Goal: Ask a question

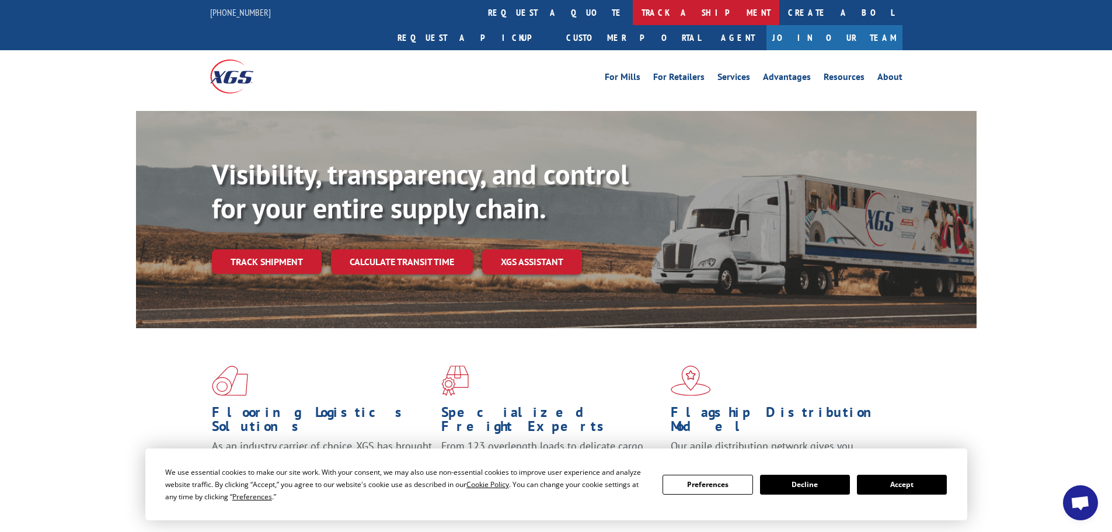
click at [633, 5] on link "track a shipment" at bounding box center [706, 12] width 147 height 25
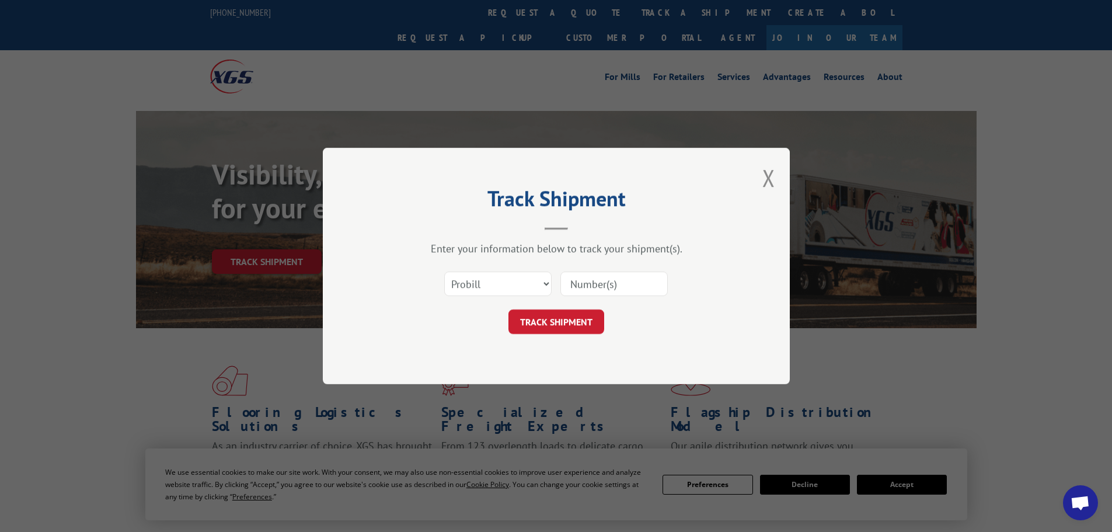
click at [485, 301] on div "Select category... Probill BOL PO" at bounding box center [556, 283] width 350 height 39
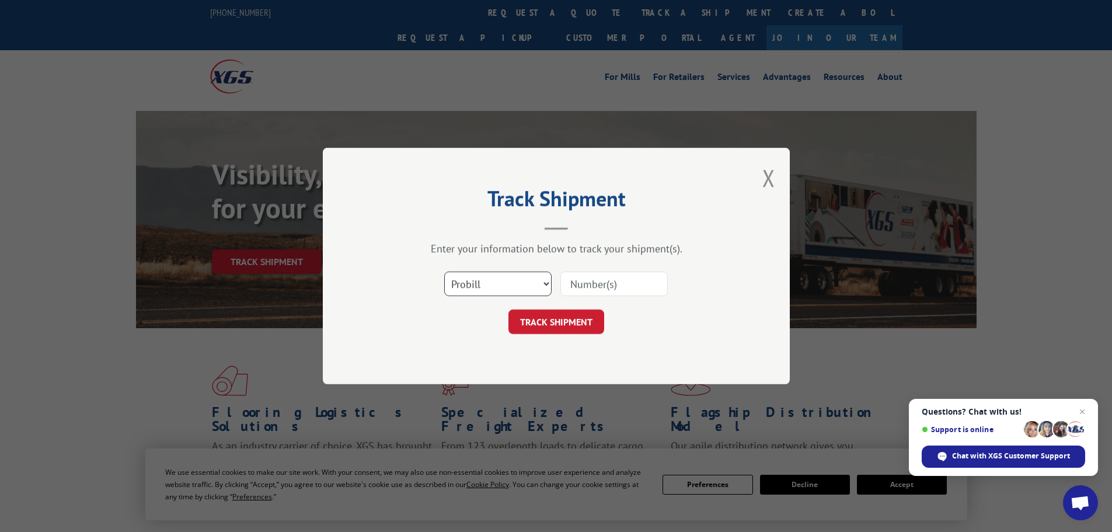
click at [489, 288] on select "Select category... Probill BOL PO" at bounding box center [497, 283] width 107 height 25
select select "bol"
click at [444, 271] on select "Select category... Probill BOL PO" at bounding box center [497, 283] width 107 height 25
click at [597, 284] on input at bounding box center [613, 283] width 107 height 25
paste input "5301021"
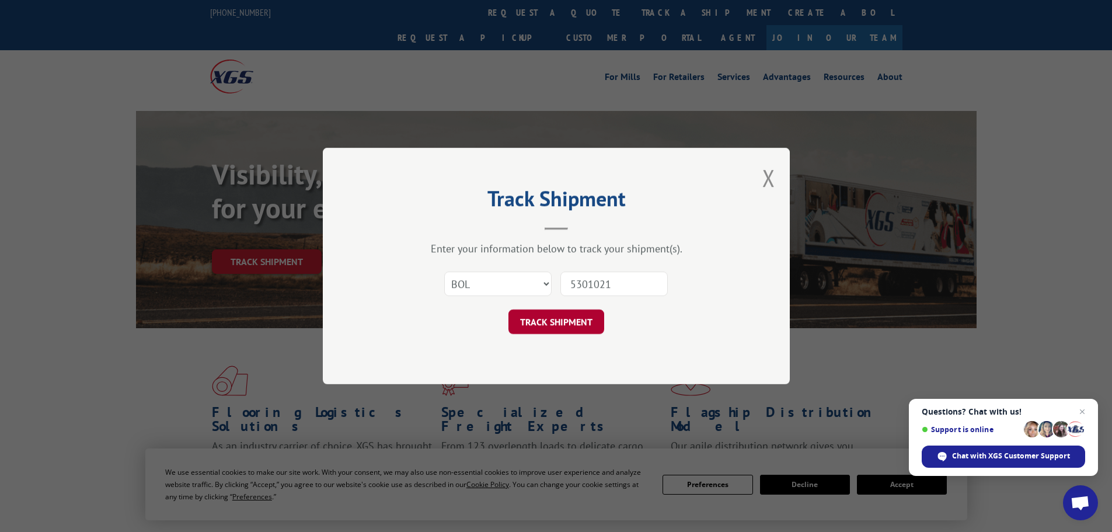
type input "5301021"
click at [555, 331] on button "TRACK SHIPMENT" at bounding box center [556, 321] width 96 height 25
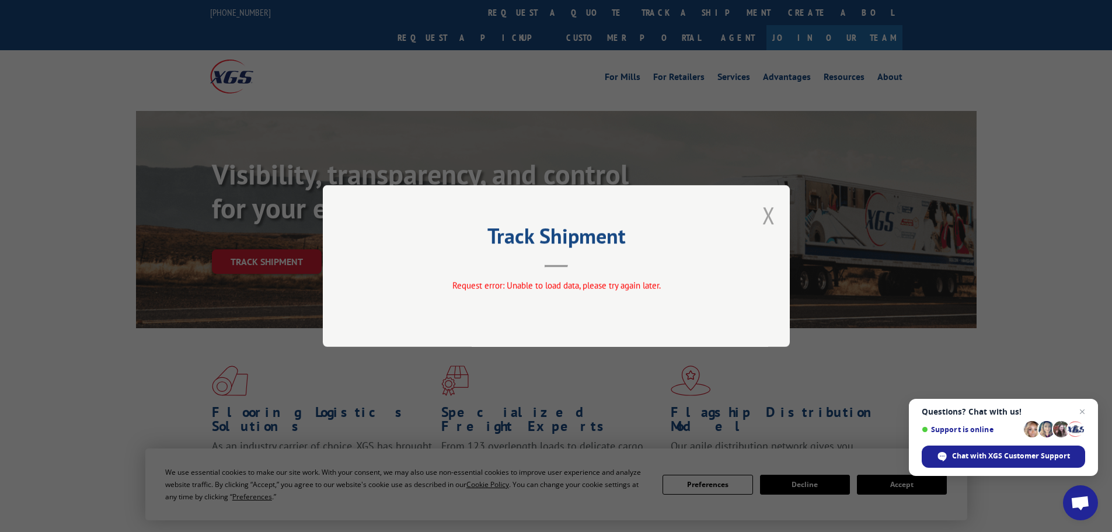
click at [770, 213] on button "Close modal" at bounding box center [768, 215] width 13 height 31
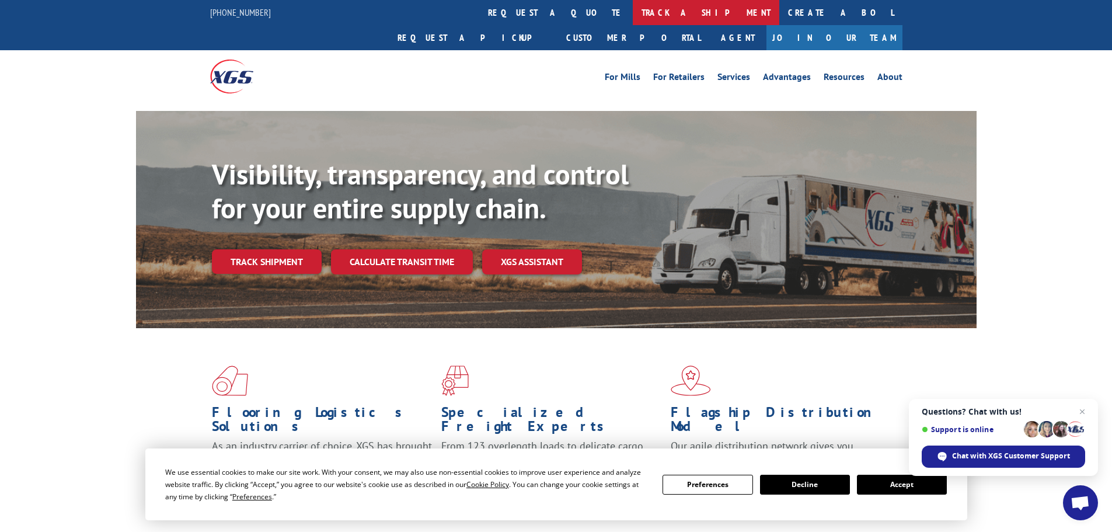
click at [633, 11] on link "track a shipment" at bounding box center [706, 12] width 147 height 25
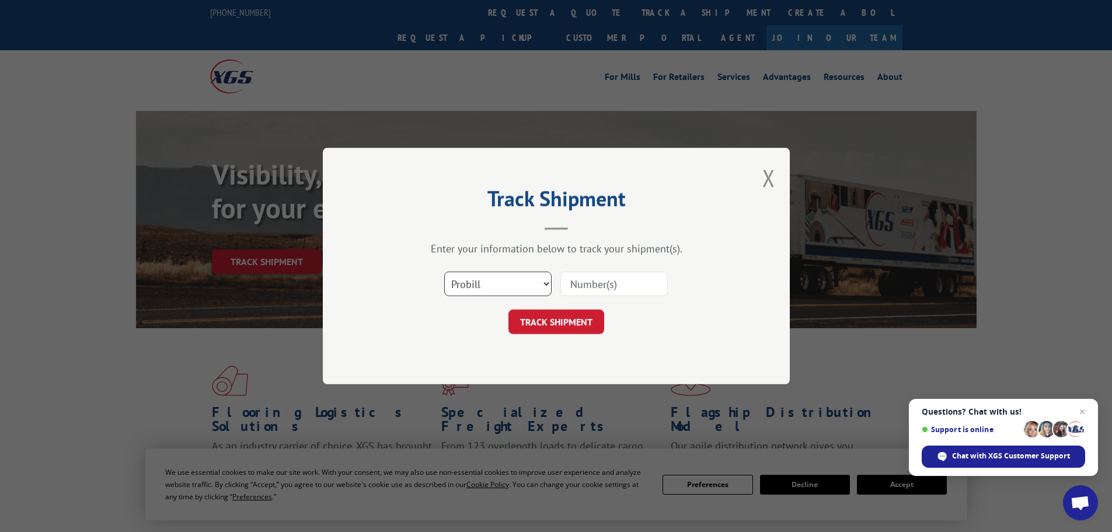
click at [501, 291] on select "Select category... Probill BOL PO" at bounding box center [497, 283] width 107 height 25
select select "bol"
click at [444, 271] on select "Select category... Probill BOL PO" at bounding box center [497, 283] width 107 height 25
click at [583, 283] on input at bounding box center [613, 283] width 107 height 25
paste input "5301021"
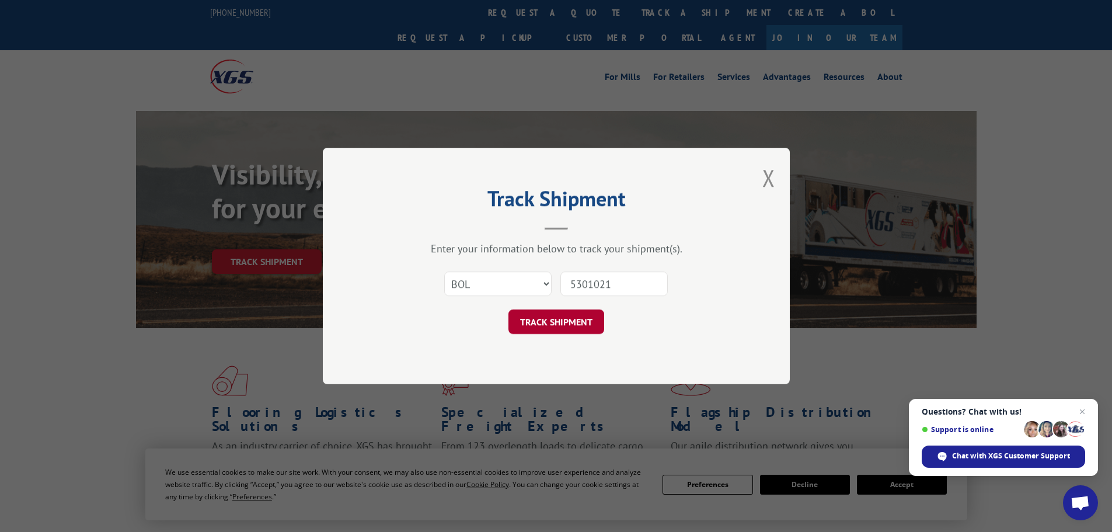
type input "5301021"
click at [551, 323] on button "TRACK SHIPMENT" at bounding box center [556, 321] width 96 height 25
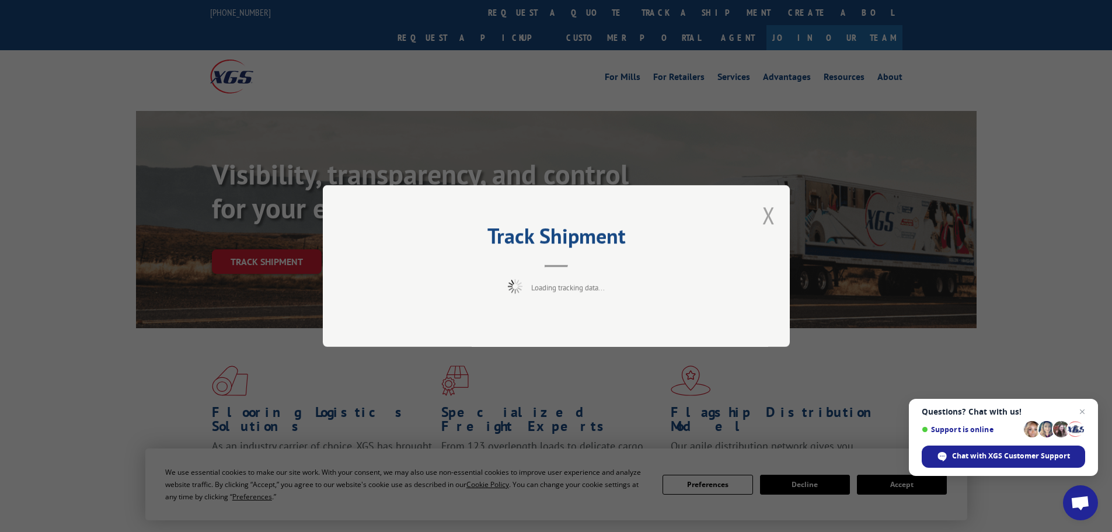
click at [768, 210] on button "Close modal" at bounding box center [768, 215] width 13 height 31
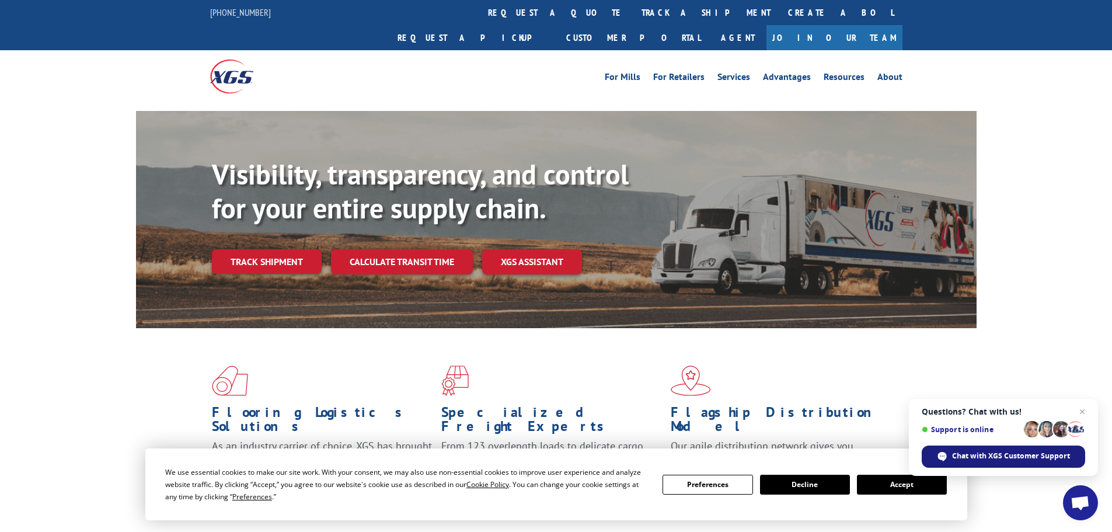
click at [985, 456] on span "Chat with XGS Customer Support" at bounding box center [1011, 456] width 118 height 11
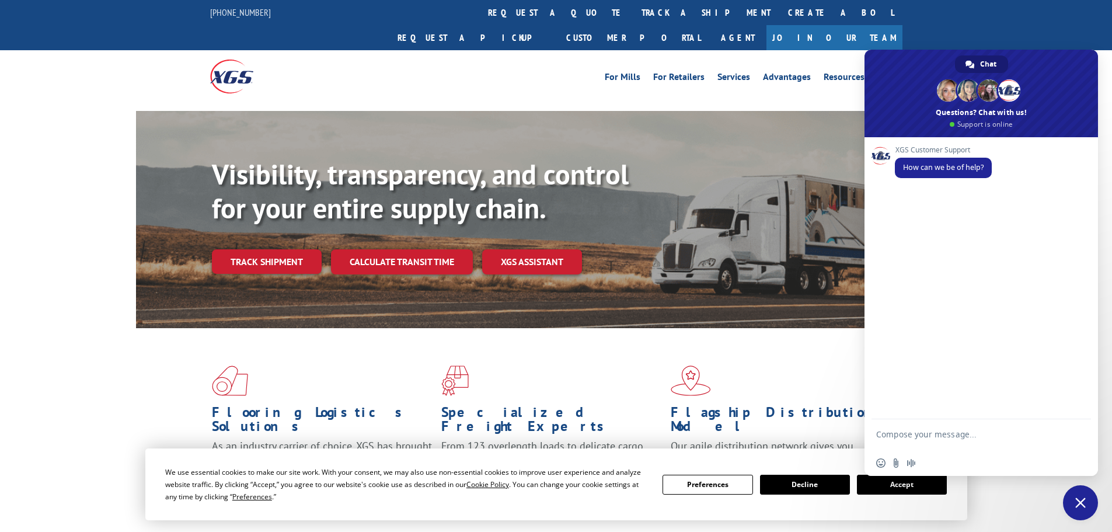
click at [931, 441] on textarea "Compose your message..." at bounding box center [968, 439] width 184 height 21
type textarea "May I have an updated ETA on these BOL's?"
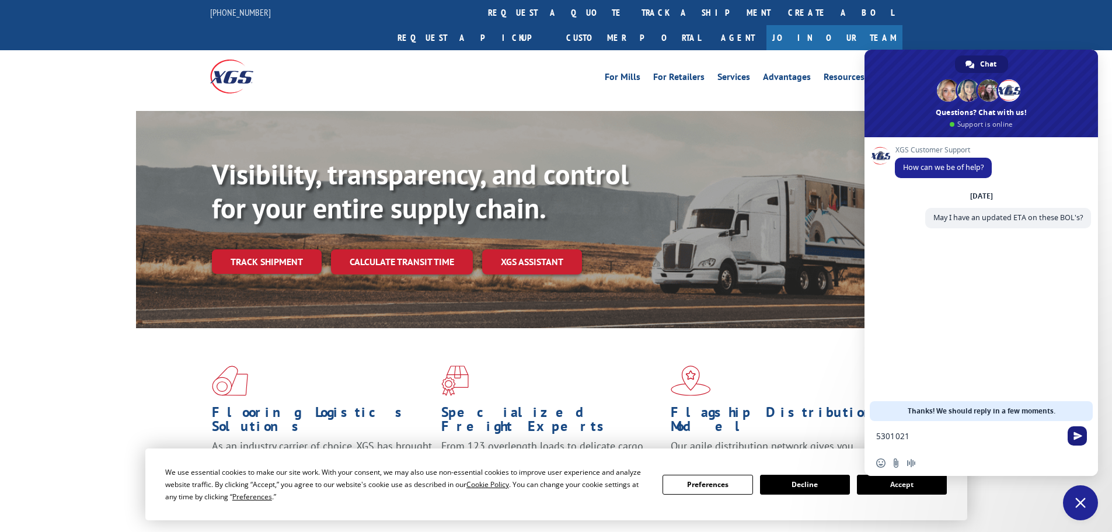
type textarea "5301021"
click at [1079, 434] on span "Send" at bounding box center [1078, 435] width 9 height 9
click at [901, 436] on textarea "Compose your message..." at bounding box center [968, 436] width 184 height 11
paste textarea "BOL# - 459413 PRO# - 262564250916 TRK# - 459413"
type textarea "BOL# - 459413 PRO# - 262564250916 TRK# - 459413"
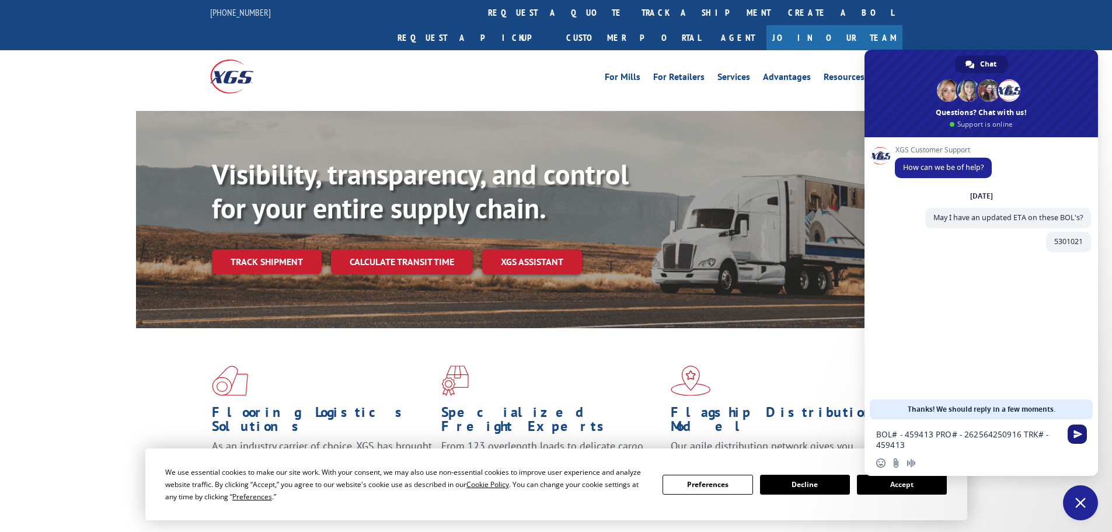
click at [1081, 431] on span "Send" at bounding box center [1078, 434] width 9 height 9
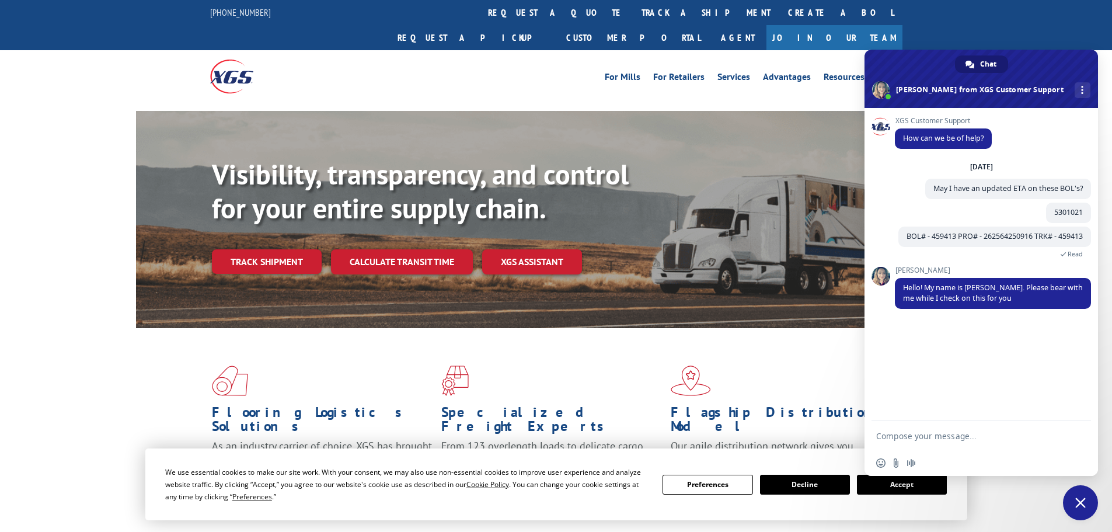
click at [939, 438] on textarea "Compose your message..." at bounding box center [968, 436] width 184 height 11
type textarea "Thanks, [PERSON_NAME]!"
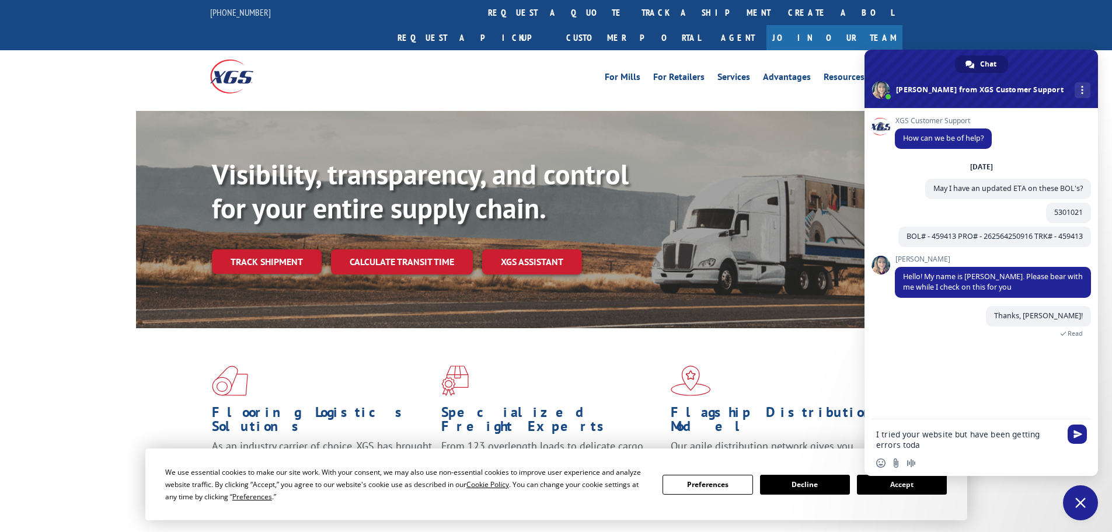
type textarea "I tried your website but have been getting errors [DATE]"
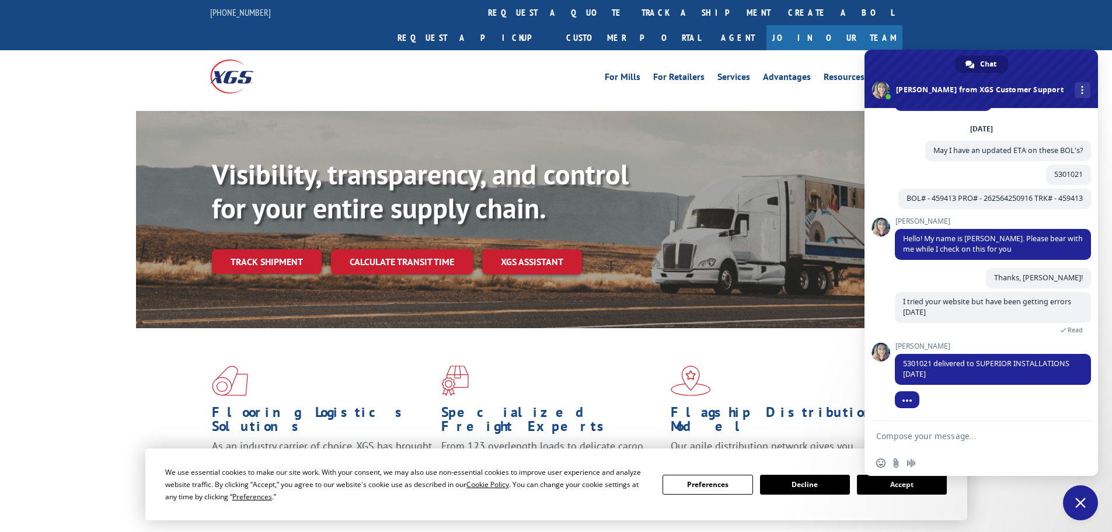
scroll to position [92, 0]
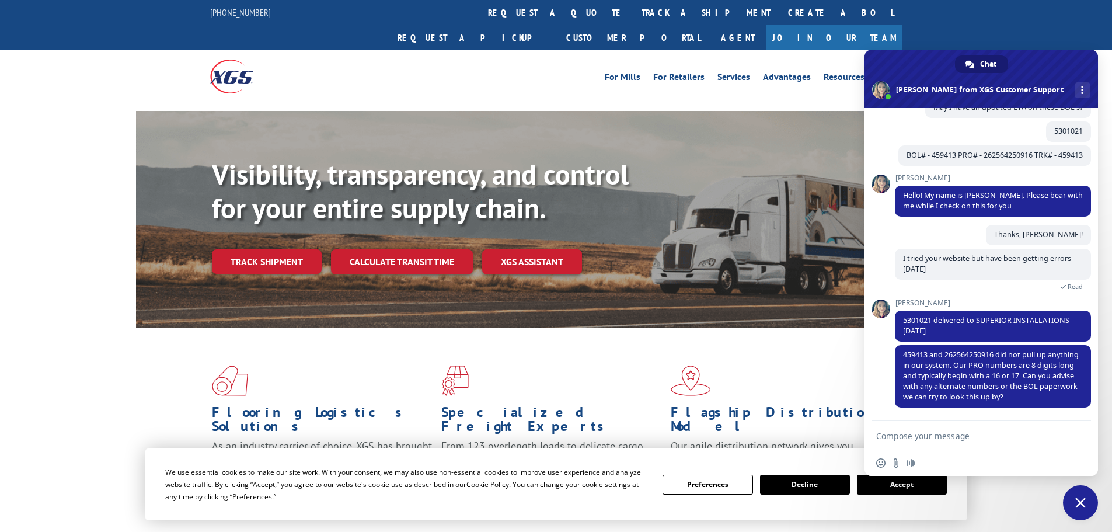
click at [936, 434] on textarea "Compose your message..." at bounding box center [968, 436] width 184 height 11
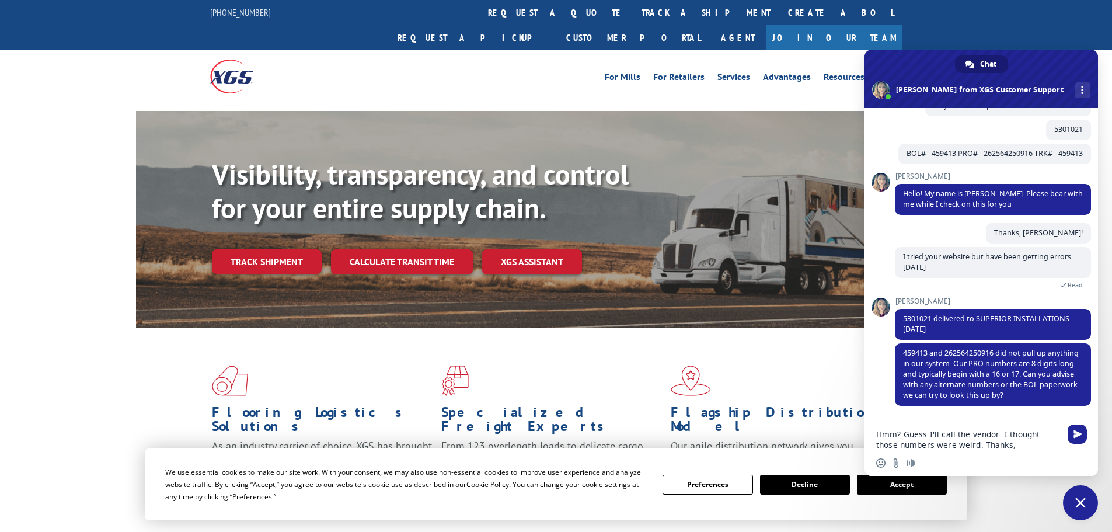
type textarea "Hmm? Guess I'll call the vendor. I thought those numbers were weird. Thanks, [P…"
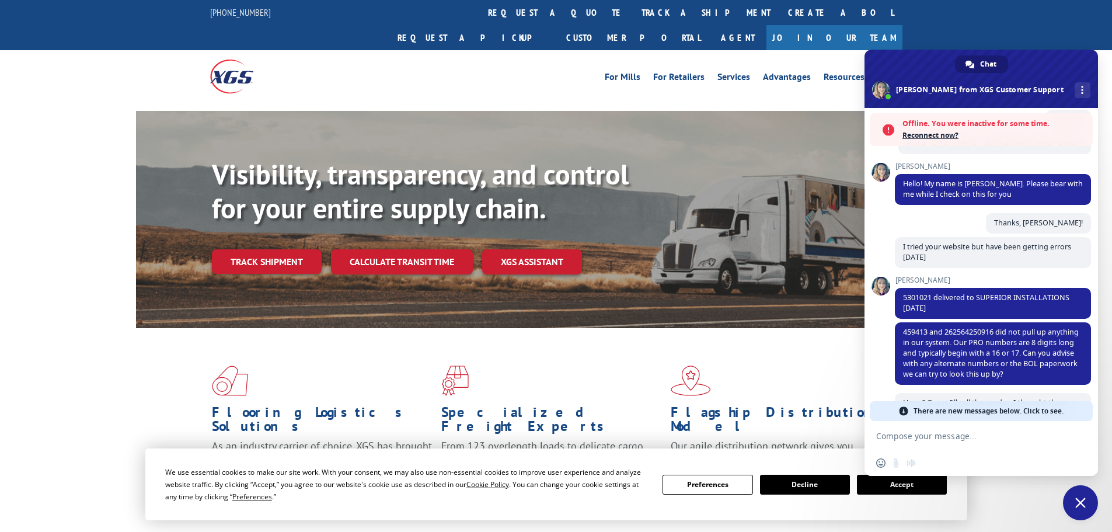
scroll to position [154, 0]
